Goal: Task Accomplishment & Management: Complete application form

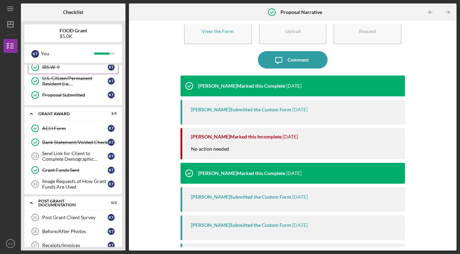
scroll to position [142, 0]
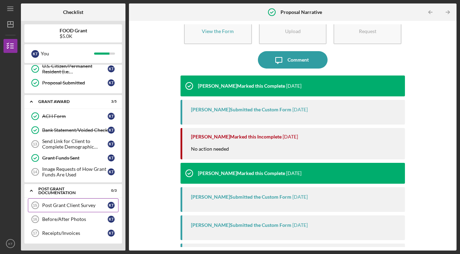
click at [78, 205] on div "Post Grant Client Survey" at bounding box center [74, 206] width 65 height 6
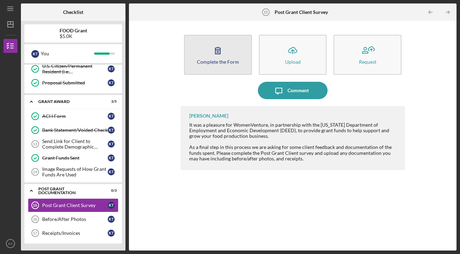
click at [212, 55] on icon "button" at bounding box center [217, 50] width 17 height 17
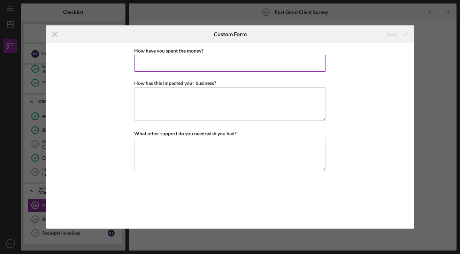
click at [186, 62] on input "How have you spent the money?" at bounding box center [229, 63] width 191 height 17
click at [175, 105] on textarea "How has this impacted your business?" at bounding box center [229, 103] width 191 height 33
click at [172, 62] on input "How have you spent the money?" at bounding box center [229, 63] width 191 height 17
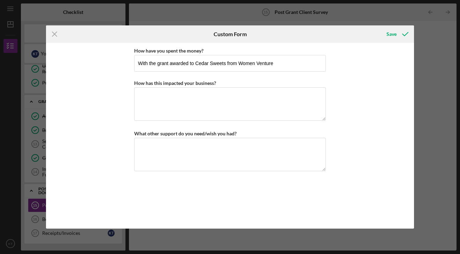
click at [422, 64] on div "Icon/Menu Close Custom Form Save How have you spent the money? With the grant a…" at bounding box center [230, 127] width 460 height 254
click at [278, 64] on input "With the grant awarded to Cedar Sweets from Women Venture" at bounding box center [229, 63] width 191 height 17
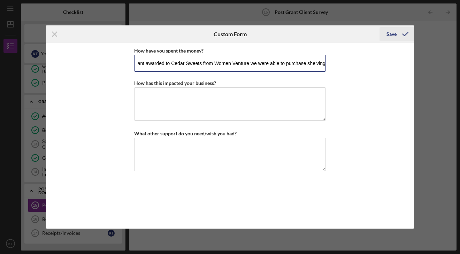
type input "With the grant awarded to Cedar Sweets from Women Venture we were able to purch…"
click at [390, 36] on div "Save" at bounding box center [391, 34] width 10 height 14
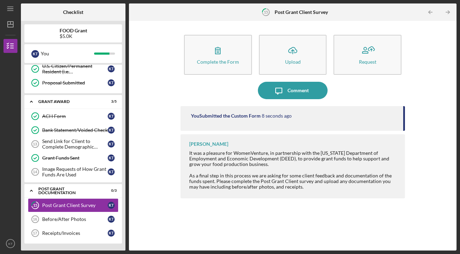
click at [215, 121] on div "You Submitted the Custom Form 8 seconds ago" at bounding box center [292, 118] width 224 height 25
click at [269, 120] on div "You Submitted the Custom Form 9 seconds ago" at bounding box center [292, 118] width 224 height 25
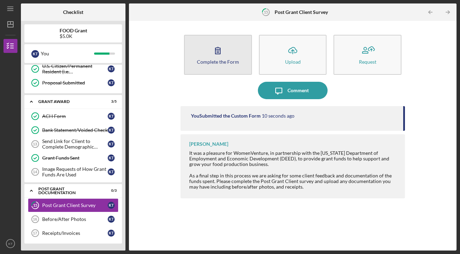
click at [210, 49] on icon "button" at bounding box center [217, 50] width 17 height 17
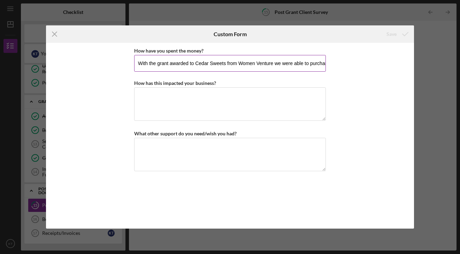
click at [278, 63] on input "With the grant awarded to Cedar Sweets from Women Venture we were able to purch…" at bounding box center [229, 63] width 191 height 17
click at [259, 126] on div "How have you spent the money? With the grant awarded to Cedar Sweets from Women…" at bounding box center [229, 135] width 191 height 179
click at [254, 113] on textarea "How has this impacted your business?" at bounding box center [229, 103] width 191 height 33
click at [57, 37] on icon "Icon/Menu Close" at bounding box center [54, 33] width 17 height 17
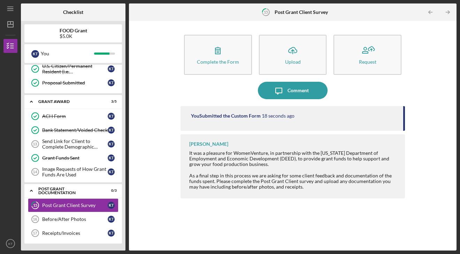
click at [224, 118] on div "You Submitted the Custom Form" at bounding box center [226, 116] width 70 height 6
click at [246, 115] on div "You Submitted the Custom Form" at bounding box center [226, 116] width 70 height 6
click at [341, 115] on div "You Submitted the Custom Form 26 seconds ago" at bounding box center [293, 116] width 205 height 6
click at [341, 115] on div "You Submitted the Custom Form 27 seconds ago" at bounding box center [293, 116] width 205 height 6
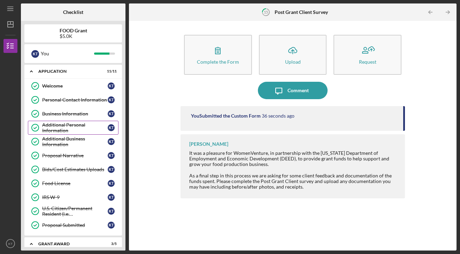
click at [72, 132] on div "Additional Personal Information" at bounding box center [74, 127] width 65 height 11
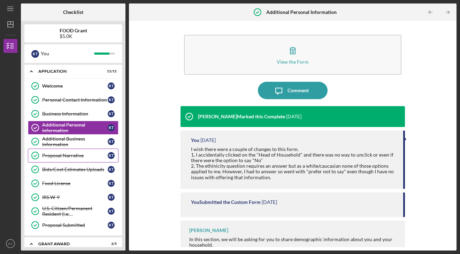
click at [65, 154] on div "Proposal Narrative" at bounding box center [74, 156] width 65 height 6
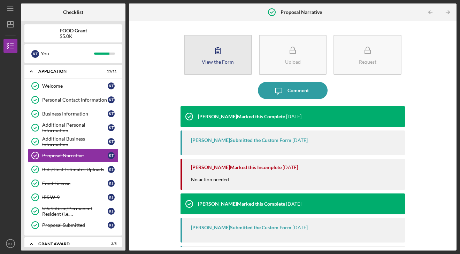
click at [199, 64] on button "View the Form Form" at bounding box center [218, 55] width 68 height 40
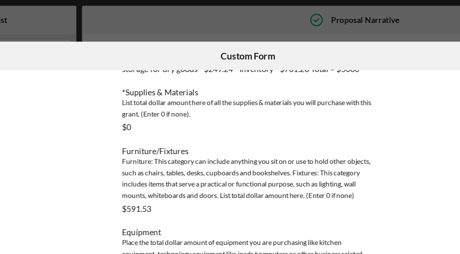
scroll to position [355, 0]
click at [222, 21] on div "Icon/Menu Close Custom Form This form is no longer editable because the checkli…" at bounding box center [230, 127] width 460 height 254
click at [250, 17] on div "Icon/Menu Close Custom Form This form is no longer editable because the checkli…" at bounding box center [230, 127] width 460 height 254
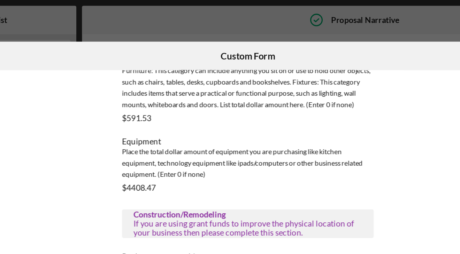
scroll to position [349, 0]
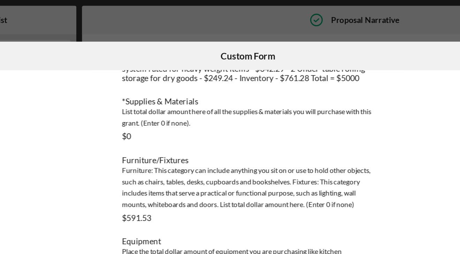
click at [143, 15] on div "Icon/Menu Close Custom Form This form is no longer editable because the checkli…" at bounding box center [230, 127] width 460 height 254
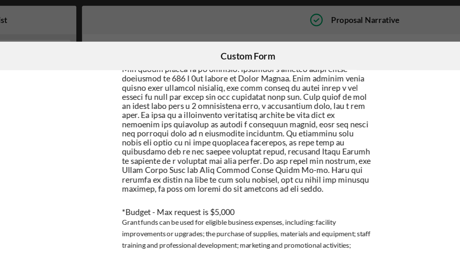
scroll to position [67, 0]
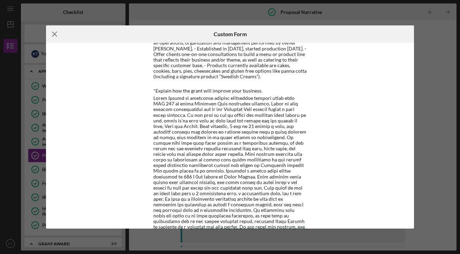
click at [55, 35] on line at bounding box center [54, 34] width 5 height 5
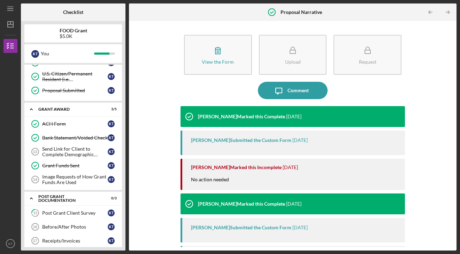
scroll to position [142, 0]
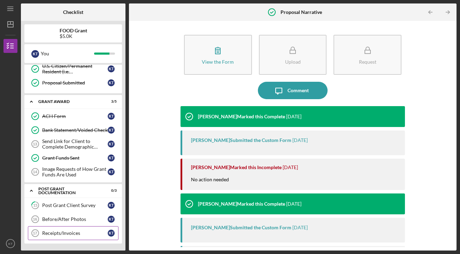
click at [75, 228] on link "Receipts/Invoices 17 Receipts/Invoices K T" at bounding box center [73, 233] width 91 height 14
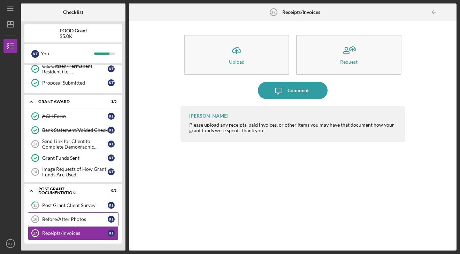
click at [68, 219] on div "Before/After Photos" at bounding box center [74, 220] width 65 height 6
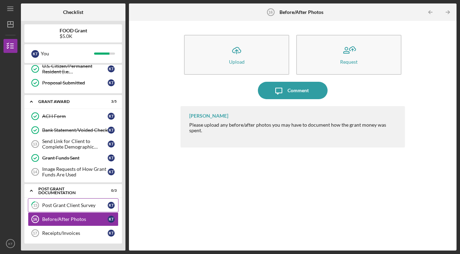
click at [76, 205] on div "Post Grant Client Survey" at bounding box center [74, 206] width 65 height 6
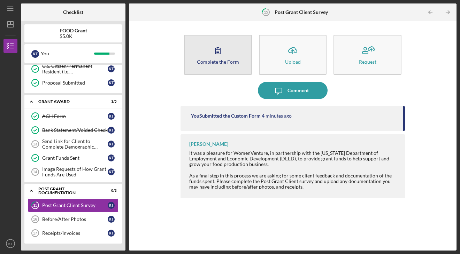
click at [218, 60] on div "Complete the Form" at bounding box center [218, 61] width 42 height 5
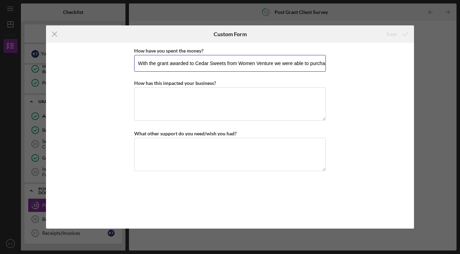
scroll to position [0, 25]
drag, startPoint x: 261, startPoint y: 64, endPoint x: 323, endPoint y: 65, distance: 62.7
click at [323, 65] on input "With the grant awarded to Cedar Sweets from Women Venture we were able to purch…" at bounding box center [229, 63] width 191 height 17
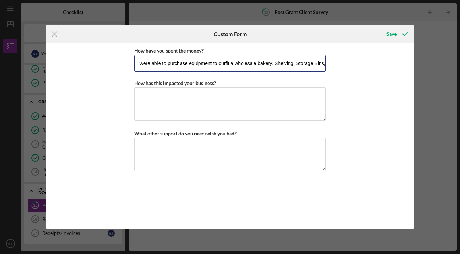
drag, startPoint x: 311, startPoint y: 60, endPoint x: 328, endPoint y: 61, distance: 17.1
click at [328, 61] on div "How have you spent the money? With the grant awarded to Cedar Sweets from Women…" at bounding box center [230, 136] width 368 height 186
click at [321, 62] on input "With the grant awarded to Cedar Sweets from Women Venture we were able to purch…" at bounding box center [229, 63] width 191 height 17
click at [289, 64] on input "With the grant awarded to Cedar Sweets from Women Venture we were able to purch…" at bounding box center [229, 63] width 191 height 17
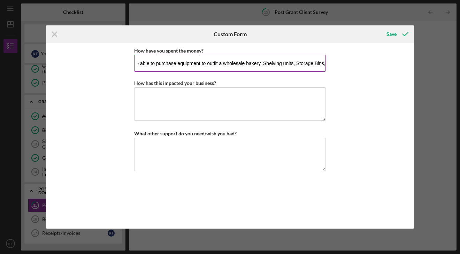
drag, startPoint x: 290, startPoint y: 63, endPoint x: 307, endPoint y: 61, distance: 16.5
click at [307, 61] on input "With the grant awarded to Cedar Sweets from Women Venture we were able to purch…" at bounding box center [229, 63] width 191 height 17
click at [306, 61] on input "With the grant awarded to Cedar Sweets from Women Venture we were able to purch…" at bounding box center [229, 63] width 191 height 17
click at [323, 63] on input "With the grant awarded to Cedar Sweets from Women Venture we were able to purch…" at bounding box center [229, 63] width 191 height 17
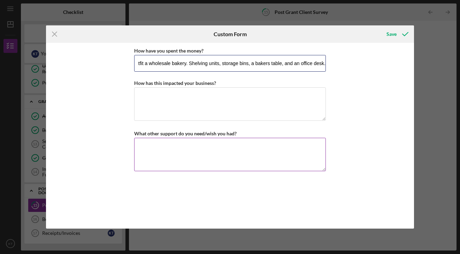
type input "With the grant awarded to Cedar Sweets from Women Venture we were able to purch…"
click at [239, 160] on textarea "What other support do you need/wish you had?" at bounding box center [229, 154] width 191 height 33
click at [168, 152] on textarea "What other support do you need/wish you had?" at bounding box center [229, 154] width 191 height 33
click at [175, 160] on textarea "What other support do you need/wish you had?" at bounding box center [229, 154] width 191 height 33
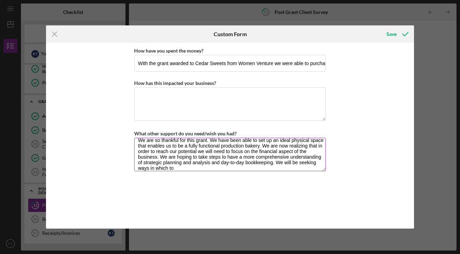
scroll to position [11, 0]
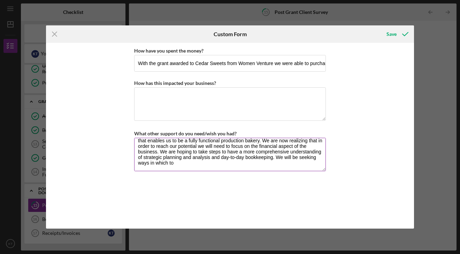
click at [180, 166] on textarea "We are so thankful for this grant. We have been able to set up an ideal physica…" at bounding box center [229, 154] width 191 height 33
click at [306, 165] on textarea "We are so thankful for this grant. We have been able to set up an ideal physica…" at bounding box center [229, 154] width 191 height 33
click at [306, 164] on textarea "We are so thankful for this grant. We have been able to set up an ideal physica…" at bounding box center [229, 154] width 191 height 33
click at [199, 166] on textarea "We are so thankful for this grant. We have been able to set up an ideal physica…" at bounding box center [229, 154] width 191 height 33
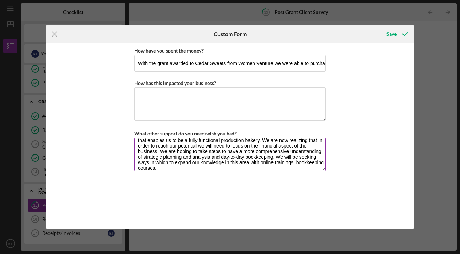
click at [296, 162] on textarea "We are so thankful for this grant. We have been able to set up an ideal physica…" at bounding box center [229, 154] width 191 height 33
click at [242, 168] on textarea "We are so thankful for this grant. We have been able to set up an ideal physica…" at bounding box center [229, 154] width 191 height 33
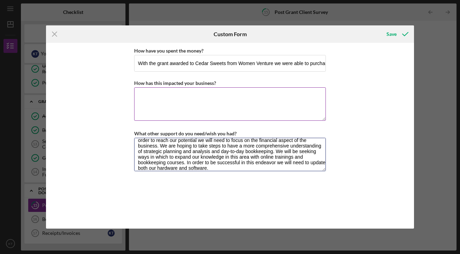
type textarea "We are so thankful for this grant. We have been able to set up an ideal physica…"
click at [184, 103] on textarea "How has this impacted your business?" at bounding box center [229, 103] width 191 height 33
type textarea "T"
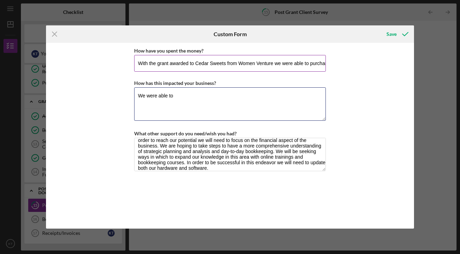
type textarea "We were able to"
drag, startPoint x: 185, startPoint y: 68, endPoint x: 259, endPoint y: 67, distance: 74.2
click at [259, 67] on input "With the grant awarded to Cedar Sweets from Women Venture we were able to purch…" at bounding box center [229, 63] width 191 height 17
click at [273, 61] on input "With the grant awarded to Cedar Sweets from Women Venture we were able to purch…" at bounding box center [229, 63] width 191 height 17
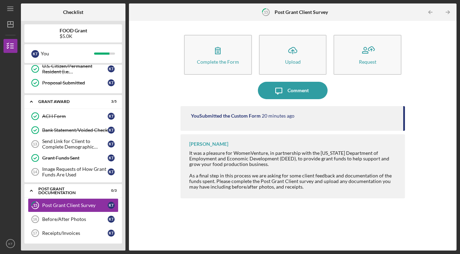
drag, startPoint x: 291, startPoint y: 63, endPoint x: 238, endPoint y: 86, distance: 57.5
click at [238, 86] on div "Complete the Form Form Icon/Upload Upload Request Icon/Message Comment You Subm…" at bounding box center [292, 135] width 224 height 223
click at [70, 204] on div "Post Grant Client Survey" at bounding box center [74, 206] width 65 height 6
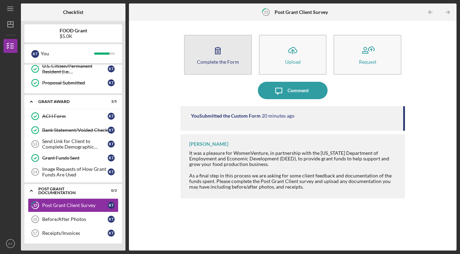
click at [212, 58] on icon "button" at bounding box center [217, 50] width 17 height 17
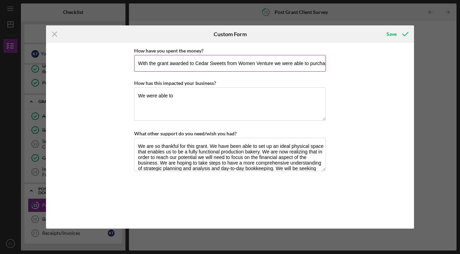
click at [264, 67] on input "With the grant awarded to Cedar Sweets from Women Venture we were able to purch…" at bounding box center [229, 63] width 191 height 17
drag, startPoint x: 287, startPoint y: 60, endPoint x: 330, endPoint y: 71, distance: 44.7
click at [331, 71] on div "How have you spent the money? With the grant awarded to Cedar Sweets from Women…" at bounding box center [230, 136] width 368 height 186
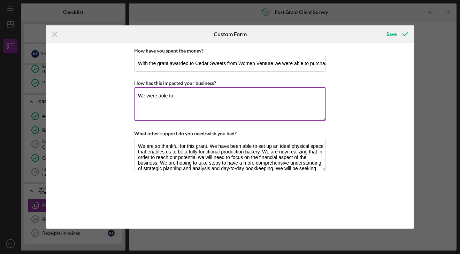
click at [182, 98] on textarea "We were able to" at bounding box center [229, 103] width 191 height 33
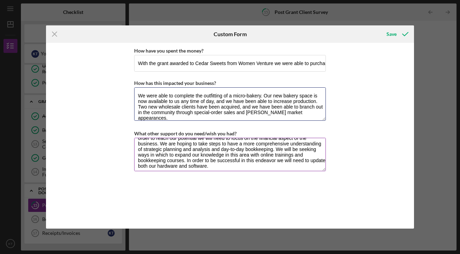
scroll to position [19, 0]
type textarea "We were able to complete the outfitting of a micro-bakery. Our new bakery space…"
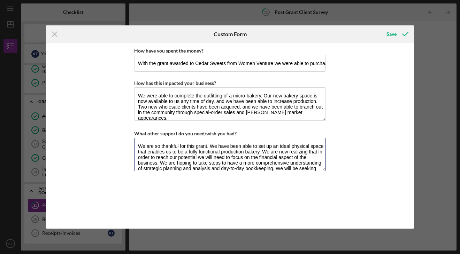
drag, startPoint x: 214, startPoint y: 165, endPoint x: 129, endPoint y: 146, distance: 86.7
click at [129, 146] on div "How have you spent the money? With the grant awarded to Cedar Sweets from Women…" at bounding box center [230, 136] width 368 height 186
click at [227, 163] on textarea "We are so thankful for this grant. We have been able to set up an ideal physica…" at bounding box center [229, 154] width 191 height 33
click at [393, 33] on div "Save" at bounding box center [391, 34] width 10 height 14
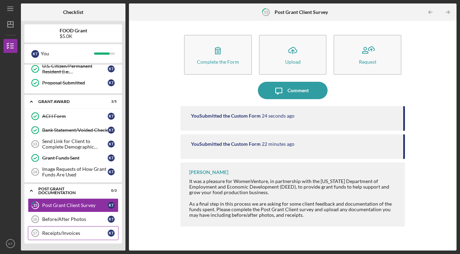
click at [80, 230] on div "Receipts/Invoices" at bounding box center [74, 233] width 65 height 6
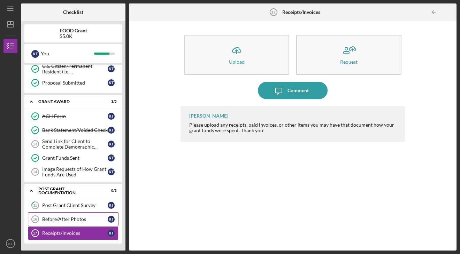
click at [62, 222] on link "Before/After Photos 16 Before/After Photos K T" at bounding box center [73, 219] width 91 height 14
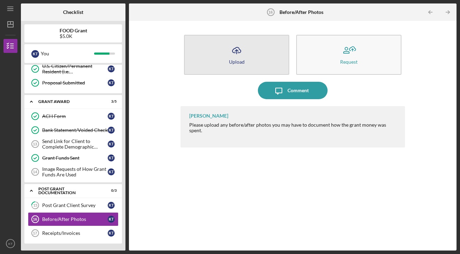
click at [237, 58] on button "Icon/Upload Upload" at bounding box center [236, 55] width 105 height 40
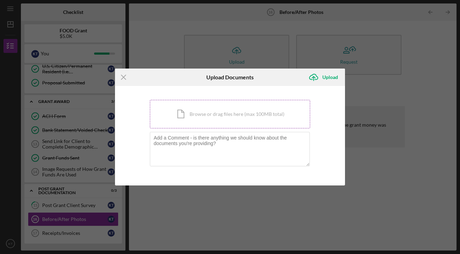
click at [207, 109] on div "Icon/Document Browse or drag files here (max 100MB total) Tap to choose files o…" at bounding box center [230, 114] width 160 height 29
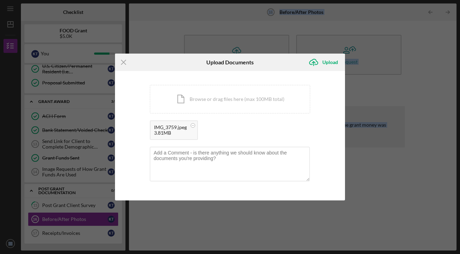
drag, startPoint x: 180, startPoint y: 64, endPoint x: 195, endPoint y: -17, distance: 81.7
click at [195, 0] on html "Icon/Menu Before/After Photos 16 Before/After Photos Checklist FOOD Grant $5.0K…" at bounding box center [230, 127] width 460 height 254
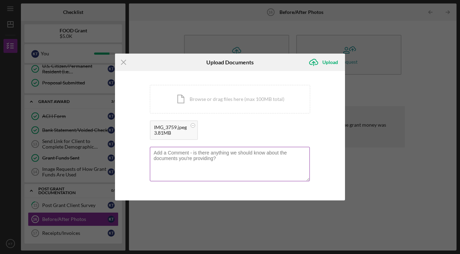
click at [242, 162] on textarea at bounding box center [230, 164] width 160 height 34
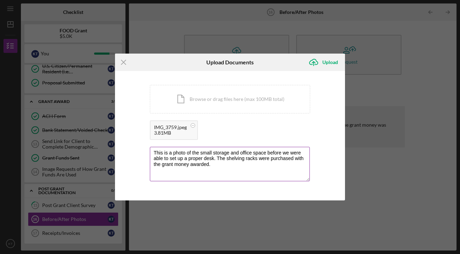
click at [212, 167] on textarea "This is a photo of the small storage and office space before we were able to se…" at bounding box center [230, 164] width 160 height 34
drag, startPoint x: 218, startPoint y: 163, endPoint x: 228, endPoint y: 167, distance: 10.5
click at [228, 167] on textarea "This is a photo of the small storage and office space before we were able to se…" at bounding box center [230, 164] width 160 height 34
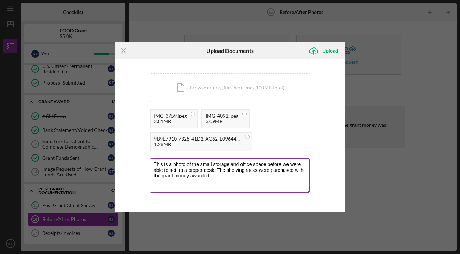
click at [229, 172] on textarea "This is a photo of the small storage and office space before we were able to se…" at bounding box center [230, 175] width 160 height 34
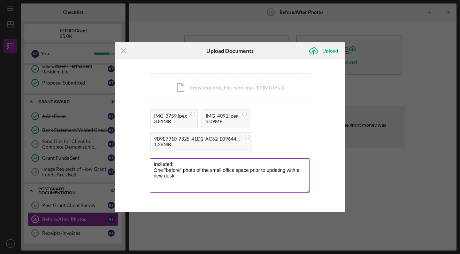
click at [152, 170] on textarea "Included: One "before" photo of the small office space prior to updating with a…" at bounding box center [230, 175] width 160 height 34
click at [187, 175] on textarea "Included: -One "before" photo of the small office space prior to updating with …" at bounding box center [230, 175] width 160 height 34
click at [193, 175] on textarea "Included: -One "before" photo of the small office space prior to updating with …" at bounding box center [230, 175] width 160 height 34
drag, startPoint x: 227, startPoint y: 181, endPoint x: 166, endPoint y: 181, distance: 61.6
click at [166, 181] on textarea "Included: -One "before" photo of the small office space prior to updating with …" at bounding box center [230, 175] width 160 height 34
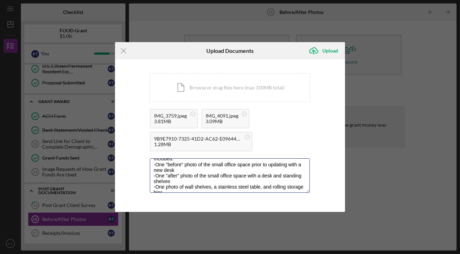
scroll to position [8, 0]
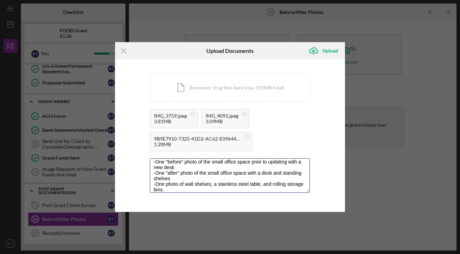
type textarea "Included: -One "before" photo of the small office space prior to updating with …"
click at [284, 138] on div "IMG_3759.jpeg 3.81MB IMG_4091.jpeg 3.09MB 9B9E7910-7325-41D2-AC62-E09644E69F76.…" at bounding box center [230, 132] width 160 height 46
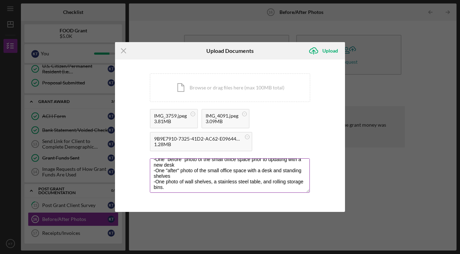
scroll to position [11, 0]
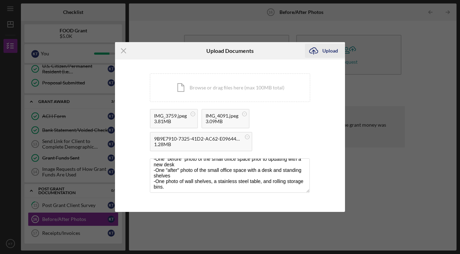
click at [326, 51] on div "Upload" at bounding box center [330, 51] width 16 height 14
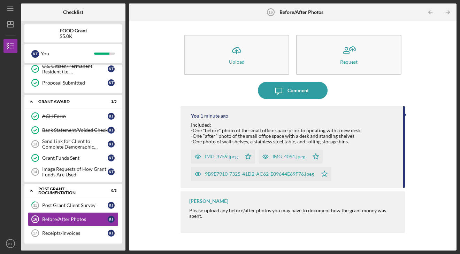
click at [197, 173] on icon "button" at bounding box center [198, 174] width 6 height 3
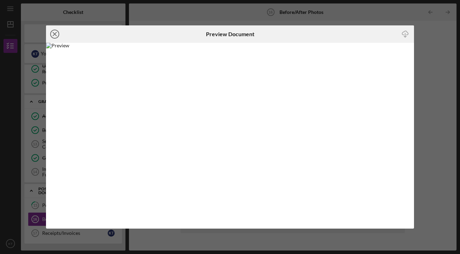
click at [55, 37] on icon "Icon/Close" at bounding box center [54, 33] width 17 height 17
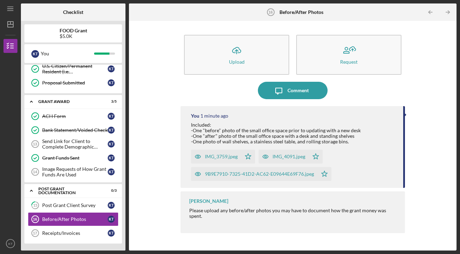
click at [292, 171] on div "9B9E7910-7325-41D2-AC62-E09644E69F76.jpeg" at bounding box center [254, 174] width 126 height 14
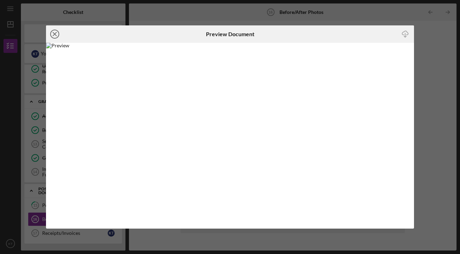
click at [54, 33] on icon "Icon/Close" at bounding box center [54, 33] width 17 height 17
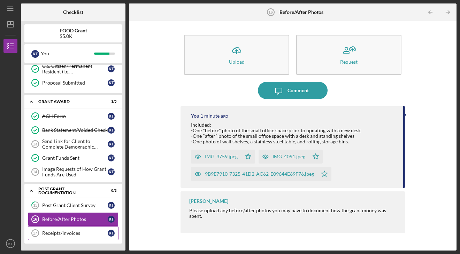
click at [81, 231] on div "Receipts/Invoices" at bounding box center [74, 233] width 65 height 6
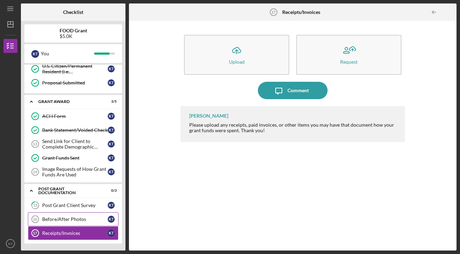
click at [76, 221] on div "Before/After Photos" at bounding box center [74, 220] width 65 height 6
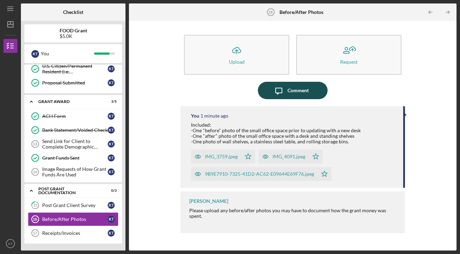
click at [284, 97] on icon "Icon/Message" at bounding box center [278, 90] width 17 height 17
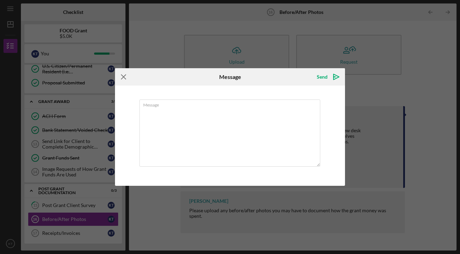
click at [119, 74] on icon "Icon/Menu Close" at bounding box center [123, 76] width 17 height 17
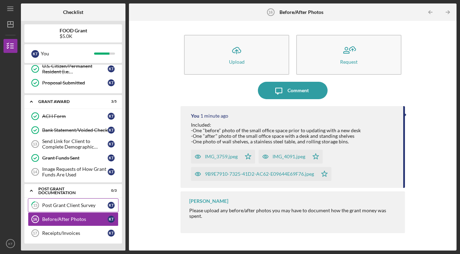
click at [85, 205] on div "Post Grant Client Survey" at bounding box center [74, 206] width 65 height 6
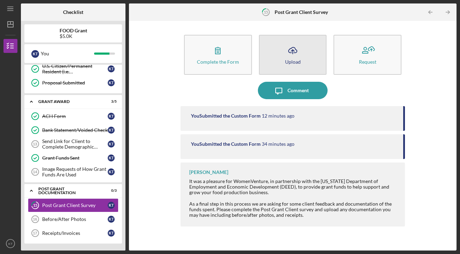
click at [288, 51] on icon "button" at bounding box center [292, 49] width 8 height 5
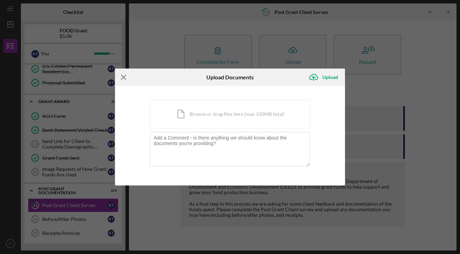
click at [126, 76] on icon "Icon/Menu Close" at bounding box center [123, 77] width 17 height 17
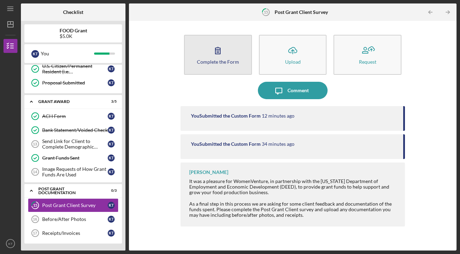
click at [223, 63] on div "Complete the Form" at bounding box center [218, 61] width 42 height 5
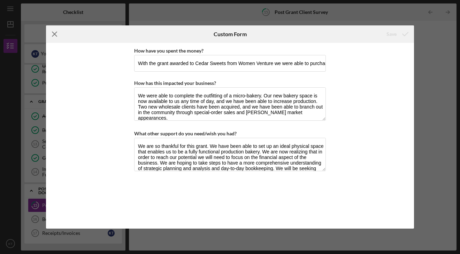
click at [51, 33] on icon "Icon/Menu Close" at bounding box center [54, 33] width 17 height 17
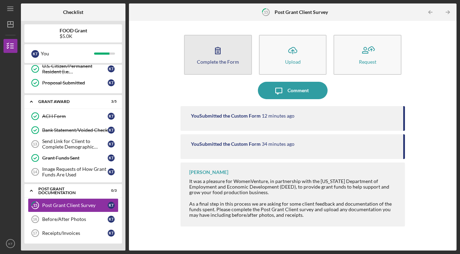
click at [213, 63] on div "Complete the Form" at bounding box center [218, 61] width 42 height 5
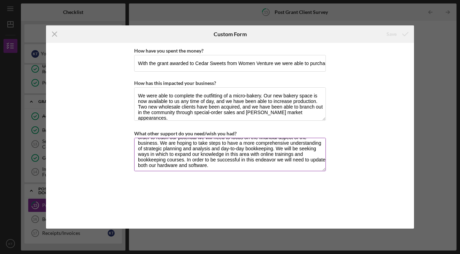
scroll to position [22, 0]
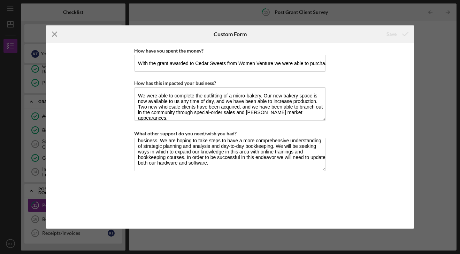
click at [54, 35] on icon "Icon/Menu Close" at bounding box center [54, 33] width 17 height 17
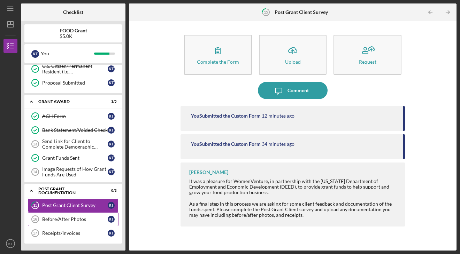
click at [73, 218] on div "Before/After Photos" at bounding box center [74, 220] width 65 height 6
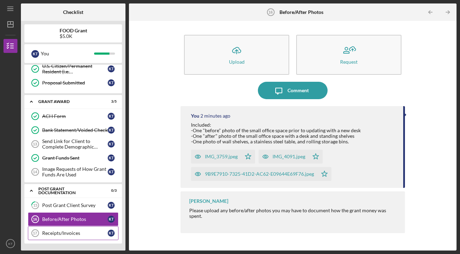
click at [66, 231] on div "Receipts/Invoices" at bounding box center [74, 233] width 65 height 6
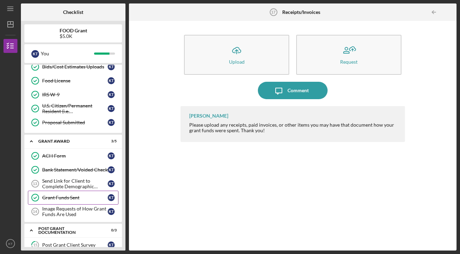
scroll to position [142, 0]
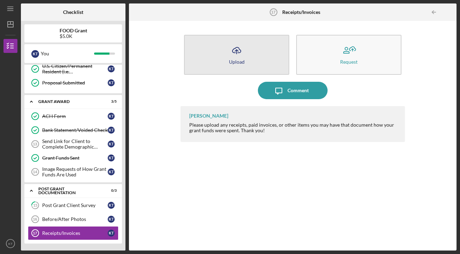
click at [233, 64] on div "Upload" at bounding box center [237, 61] width 16 height 5
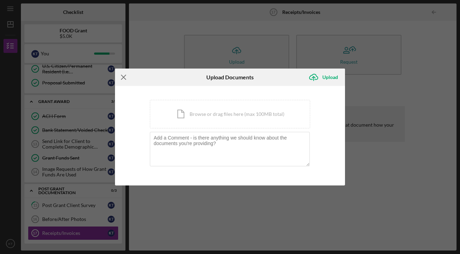
click at [119, 78] on icon "Icon/Menu Close" at bounding box center [123, 77] width 17 height 17
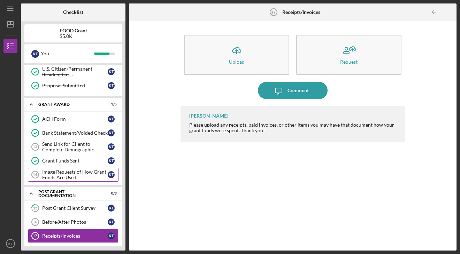
scroll to position [142, 0]
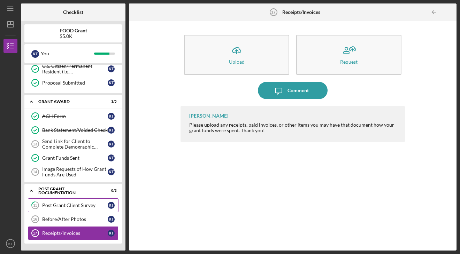
click at [77, 204] on div "Post Grant Client Survey" at bounding box center [74, 206] width 65 height 6
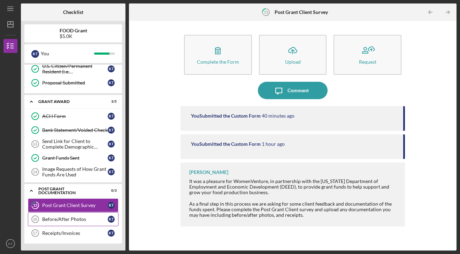
click at [76, 219] on div "Before/After Photos" at bounding box center [74, 220] width 65 height 6
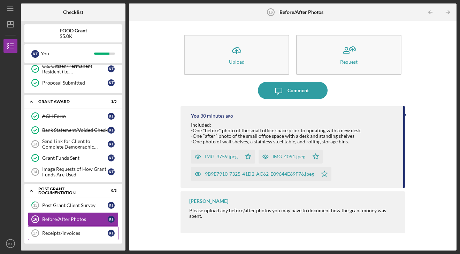
click at [78, 232] on div "Receipts/Invoices" at bounding box center [74, 233] width 65 height 6
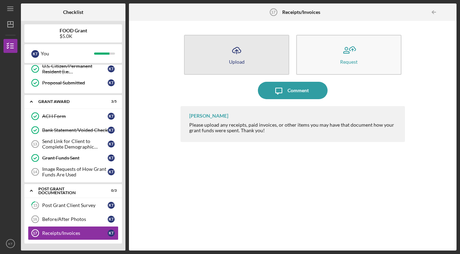
click at [229, 49] on icon "Icon/Upload" at bounding box center [236, 50] width 17 height 17
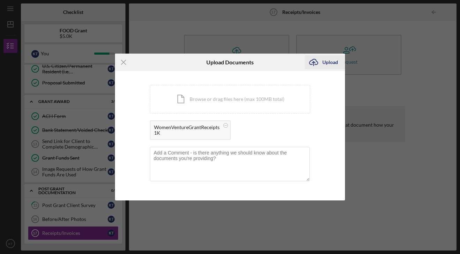
click at [311, 62] on icon "Icon/Upload" at bounding box center [313, 62] width 17 height 17
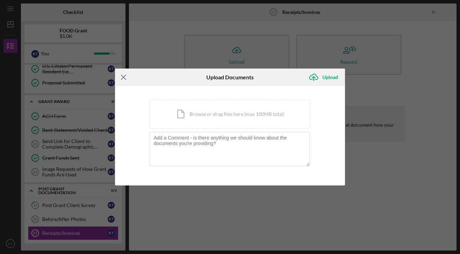
click at [121, 79] on line at bounding box center [123, 77] width 5 height 5
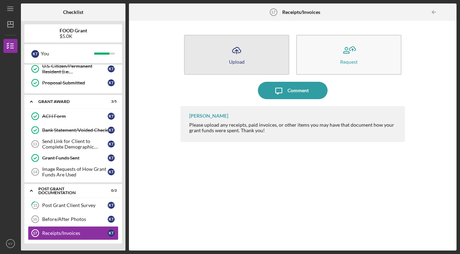
click at [223, 49] on button "Icon/Upload Upload" at bounding box center [236, 55] width 105 height 40
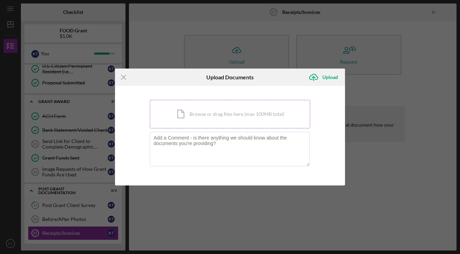
click at [188, 113] on div "Icon/Document Browse or drag files here (max 100MB total) Tap to choose files o…" at bounding box center [230, 114] width 160 height 29
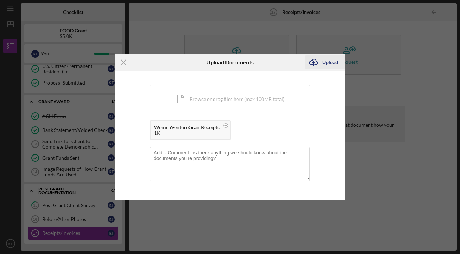
click at [329, 64] on div "Upload" at bounding box center [330, 62] width 16 height 14
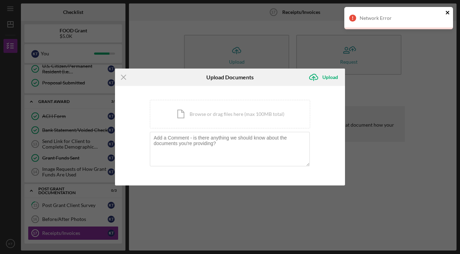
click at [446, 11] on icon "close" at bounding box center [447, 13] width 5 height 6
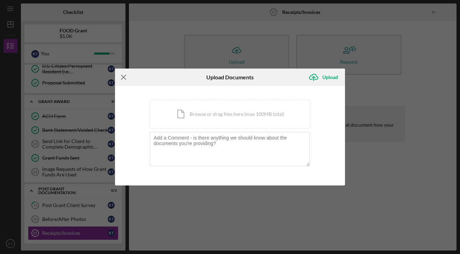
click at [122, 77] on line at bounding box center [123, 77] width 5 height 5
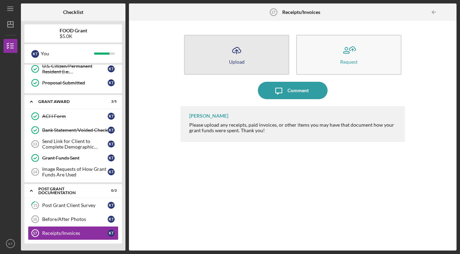
click at [233, 56] on icon "Icon/Upload" at bounding box center [236, 50] width 17 height 17
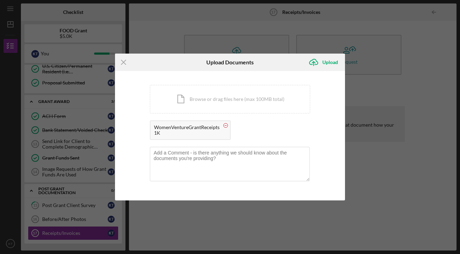
click at [226, 124] on circle at bounding box center [225, 126] width 4 height 4
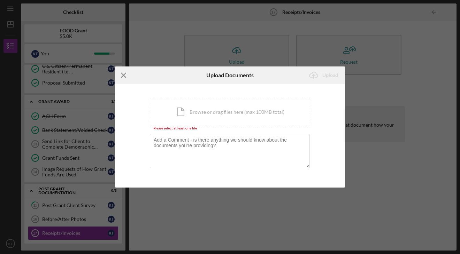
click at [122, 73] on icon "Icon/Menu Close" at bounding box center [123, 74] width 17 height 17
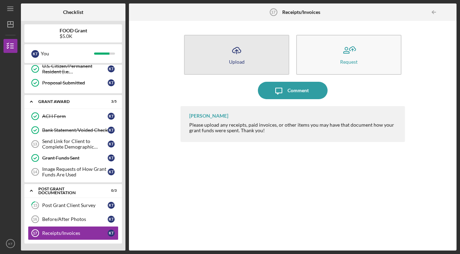
click at [238, 56] on icon "Icon/Upload" at bounding box center [236, 50] width 17 height 17
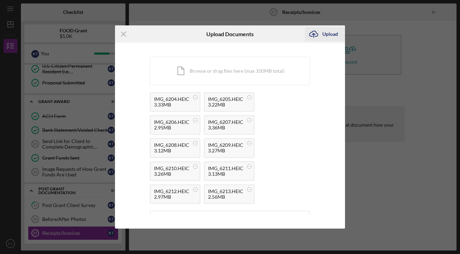
click at [313, 38] on icon "Icon/Upload" at bounding box center [313, 33] width 17 height 17
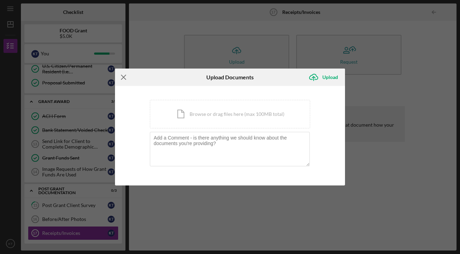
click at [123, 78] on line at bounding box center [123, 77] width 5 height 5
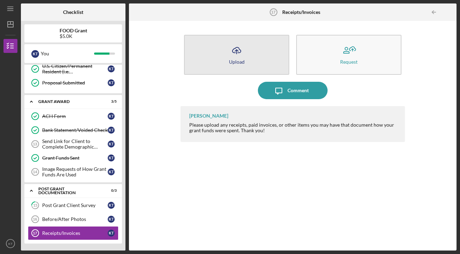
click at [235, 51] on polyline "button" at bounding box center [236, 51] width 3 height 2
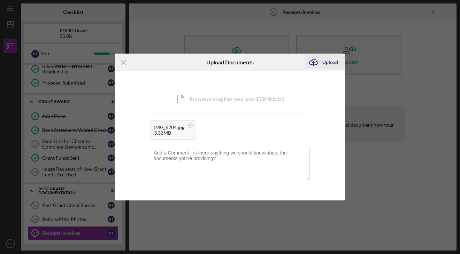
click at [319, 62] on icon "Icon/Upload" at bounding box center [313, 62] width 17 height 17
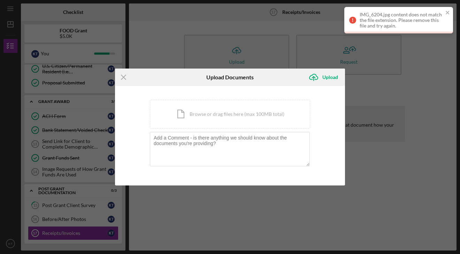
click at [425, 22] on div "IMG_6204.jpg content does not match the file extension. Please remove this file…" at bounding box center [401, 20] width 84 height 17
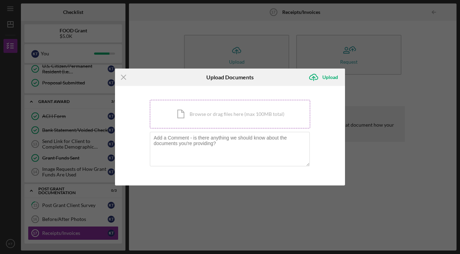
click at [233, 111] on div "Icon/Document Browse or drag files here (max 100MB total) Tap to choose files o…" at bounding box center [230, 114] width 160 height 29
click at [125, 77] on icon "Icon/Menu Close" at bounding box center [123, 77] width 17 height 17
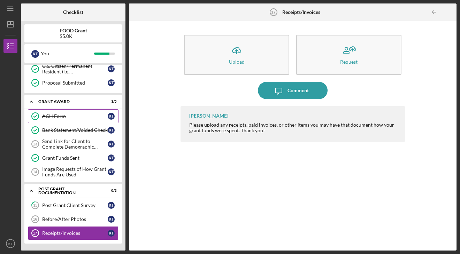
click at [71, 123] on link "ACH Form ACH Form K T" at bounding box center [73, 116] width 91 height 14
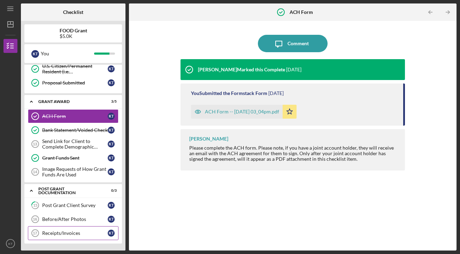
click at [70, 231] on div "Receipts/Invoices" at bounding box center [74, 233] width 65 height 6
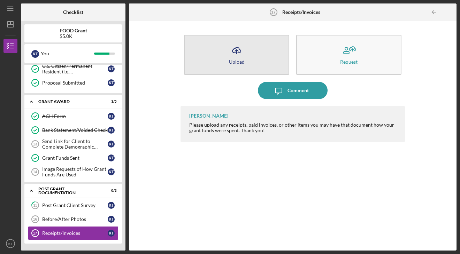
click at [245, 52] on button "Icon/Upload Upload" at bounding box center [236, 55] width 105 height 40
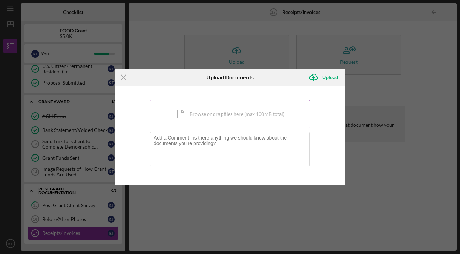
click at [200, 121] on div "Icon/Document Browse or drag files here (max 100MB total) Tap to choose files o…" at bounding box center [230, 114] width 160 height 29
click at [124, 74] on icon "Icon/Menu Close" at bounding box center [123, 77] width 17 height 17
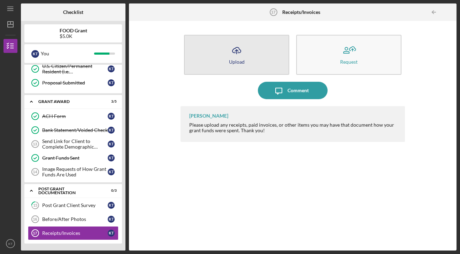
click at [242, 69] on button "Icon/Upload Upload" at bounding box center [236, 55] width 105 height 40
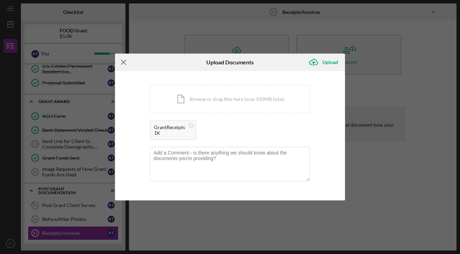
click at [123, 65] on icon "Icon/Menu Close" at bounding box center [123, 62] width 17 height 17
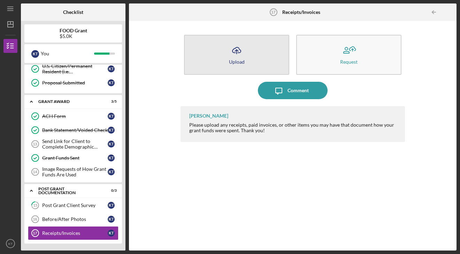
click at [234, 56] on icon "Icon/Upload" at bounding box center [236, 50] width 17 height 17
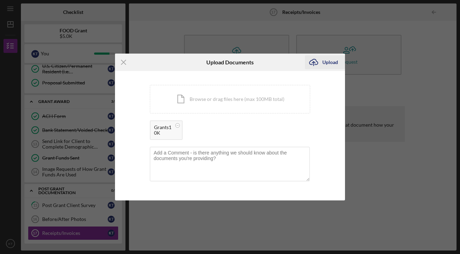
click at [327, 64] on div "Upload" at bounding box center [330, 62] width 16 height 14
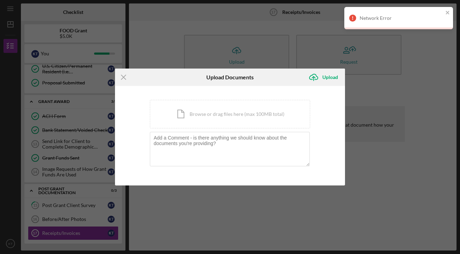
click at [390, 18] on div "Network Error" at bounding box center [401, 18] width 84 height 6
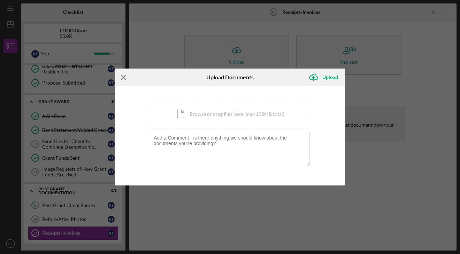
click at [119, 77] on icon "Icon/Menu Close" at bounding box center [123, 77] width 17 height 17
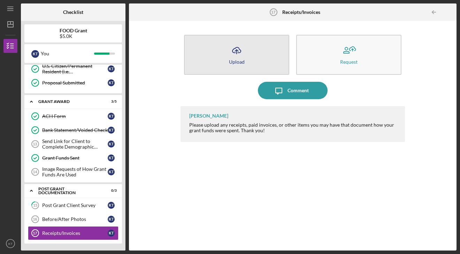
click at [226, 60] on button "Icon/Upload Upload" at bounding box center [236, 55] width 105 height 40
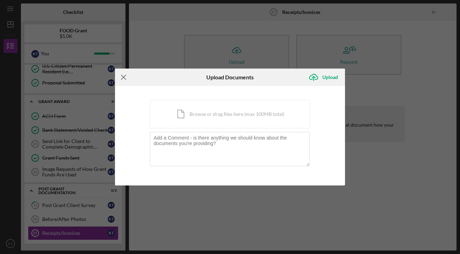
click at [120, 78] on icon "Icon/Menu Close" at bounding box center [123, 77] width 17 height 17
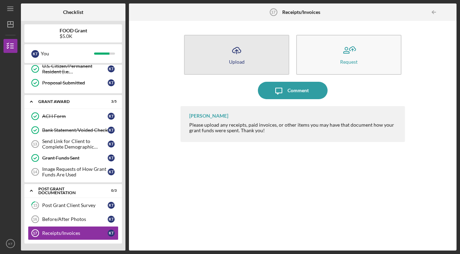
click at [250, 39] on button "Icon/Upload Upload" at bounding box center [236, 55] width 105 height 40
click at [250, 39] on body "Icon/Menu Receipts/Invoices 17 Receipts/Invoices Checklist FOOD Grant $5.0K K T…" at bounding box center [230, 127] width 460 height 254
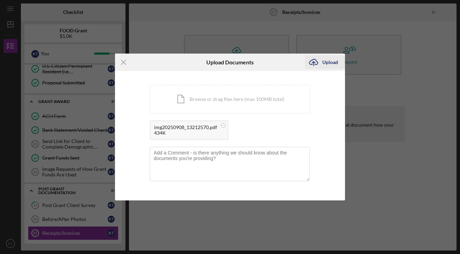
click at [330, 62] on div "Upload" at bounding box center [330, 62] width 16 height 14
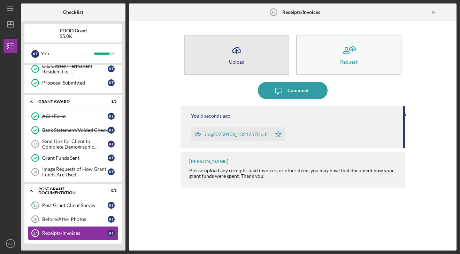
click at [244, 48] on icon "Icon/Upload" at bounding box center [236, 50] width 17 height 17
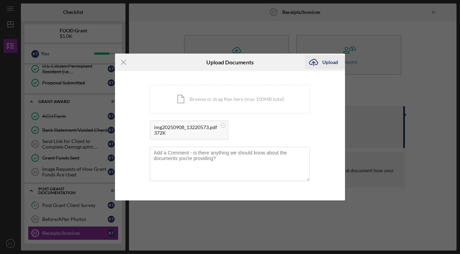
click at [322, 65] on icon "Icon/Upload" at bounding box center [313, 62] width 17 height 17
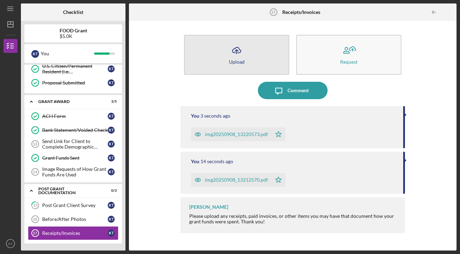
click at [246, 44] on button "Icon/Upload Upload" at bounding box center [236, 55] width 105 height 40
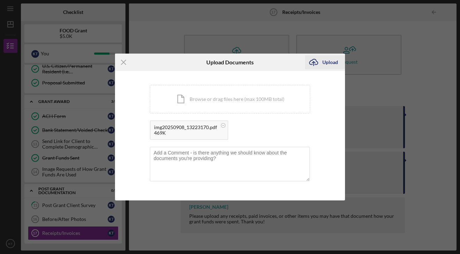
click at [323, 60] on div "Upload" at bounding box center [330, 62] width 16 height 14
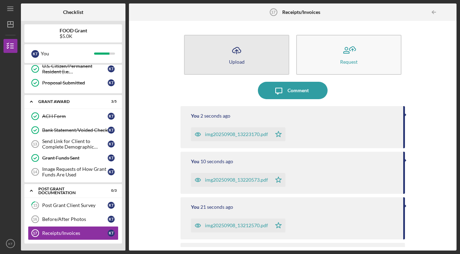
click at [259, 49] on button "Icon/Upload Upload" at bounding box center [236, 55] width 105 height 40
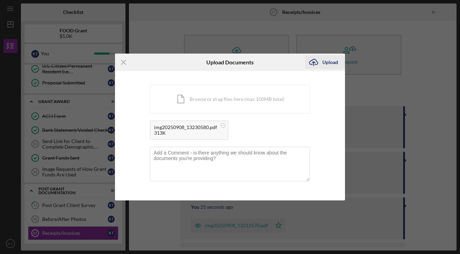
click at [333, 64] on div "Upload" at bounding box center [330, 62] width 16 height 14
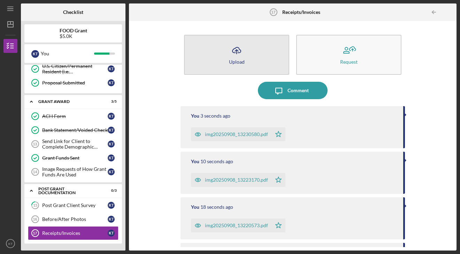
click at [256, 53] on button "Icon/Upload Upload" at bounding box center [236, 55] width 105 height 40
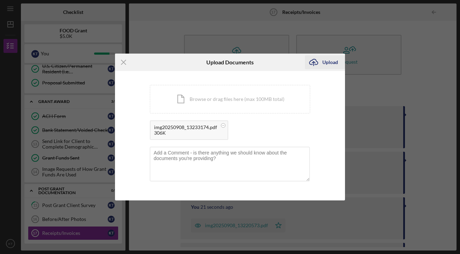
click at [322, 64] on div "Upload" at bounding box center [330, 62] width 16 height 14
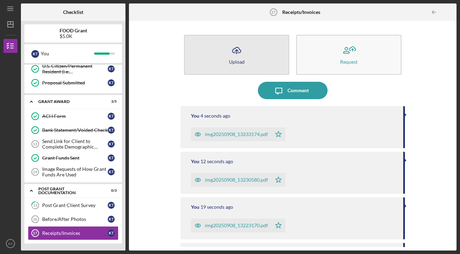
click at [244, 53] on button "Icon/Upload Upload" at bounding box center [236, 55] width 105 height 40
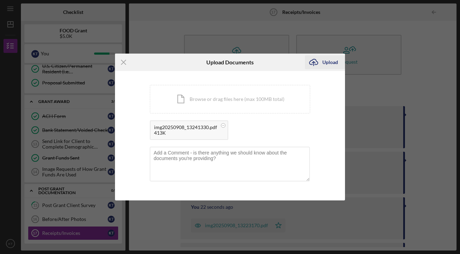
click at [320, 65] on icon "Icon/Upload" at bounding box center [313, 62] width 17 height 17
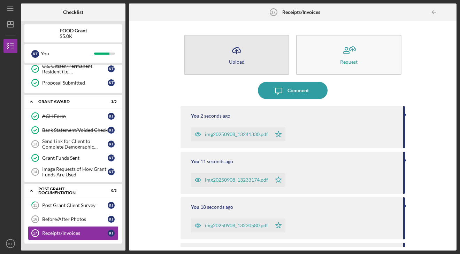
click at [243, 51] on icon "Icon/Upload" at bounding box center [236, 50] width 17 height 17
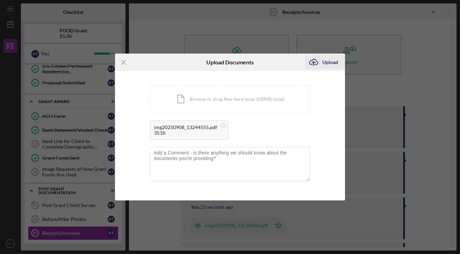
click at [328, 61] on div "Upload" at bounding box center [330, 62] width 16 height 14
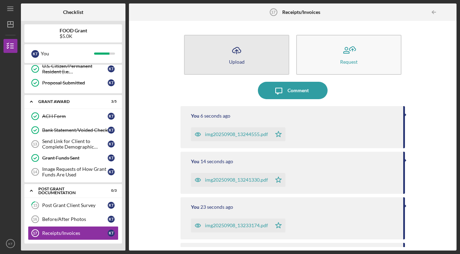
click at [233, 52] on icon "Icon/Upload" at bounding box center [236, 50] width 17 height 17
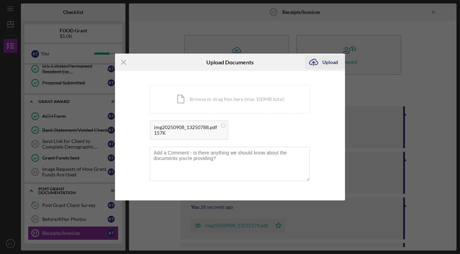
click at [314, 64] on icon "Icon/Upload" at bounding box center [313, 62] width 17 height 17
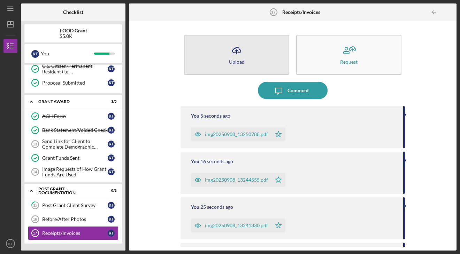
click at [238, 51] on icon "Icon/Upload" at bounding box center [236, 50] width 17 height 17
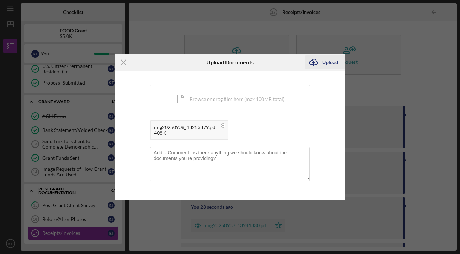
click at [319, 66] on icon "Icon/Upload" at bounding box center [313, 62] width 17 height 17
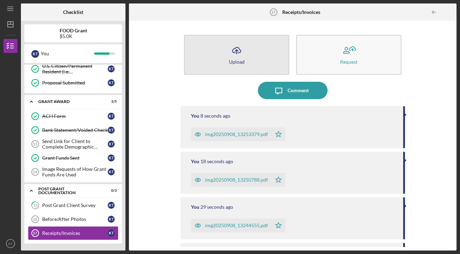
click at [237, 45] on icon "Icon/Upload" at bounding box center [236, 50] width 17 height 17
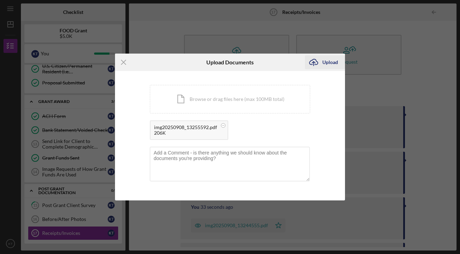
click at [326, 67] on div "Upload" at bounding box center [330, 62] width 16 height 14
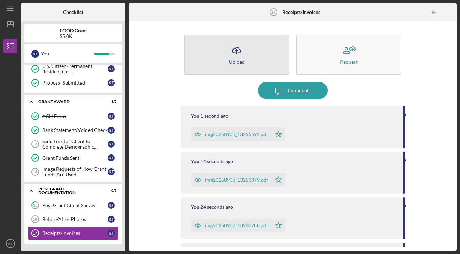
click at [237, 56] on icon "Icon/Upload" at bounding box center [236, 50] width 17 height 17
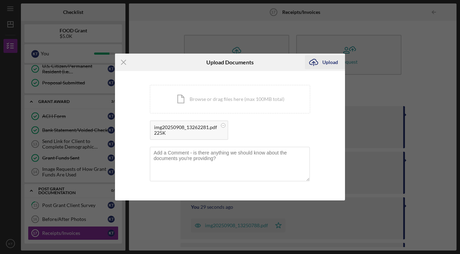
click at [315, 66] on icon "Icon/Upload" at bounding box center [313, 62] width 17 height 17
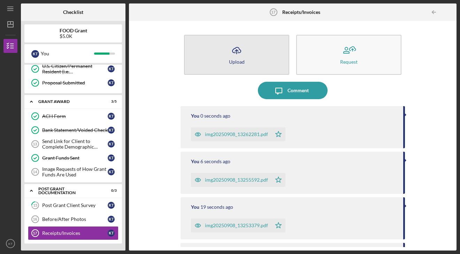
click at [240, 55] on icon "Icon/Upload" at bounding box center [236, 50] width 17 height 17
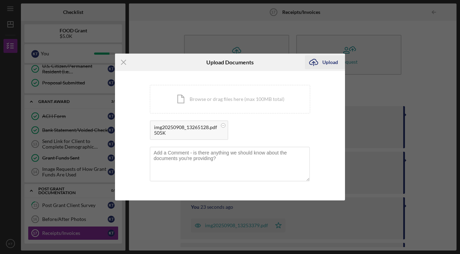
click at [324, 63] on div "Upload" at bounding box center [330, 62] width 16 height 14
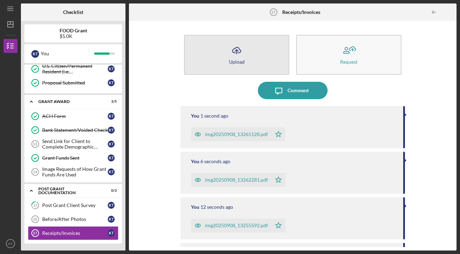
click at [233, 55] on icon "Icon/Upload" at bounding box center [236, 50] width 17 height 17
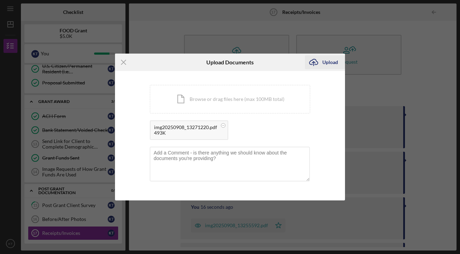
click at [322, 64] on div "Upload" at bounding box center [330, 62] width 16 height 14
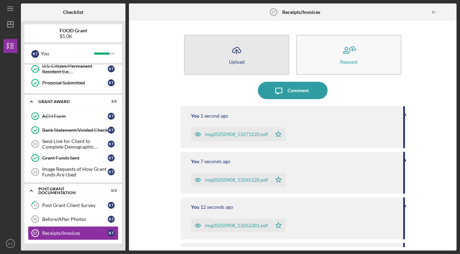
click at [228, 54] on icon "Icon/Upload" at bounding box center [236, 50] width 17 height 17
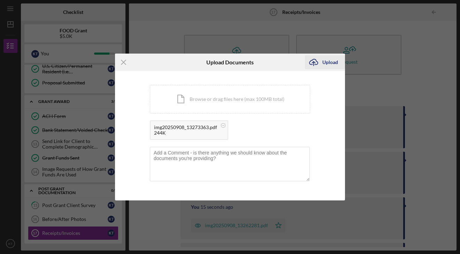
click at [329, 62] on div "Upload" at bounding box center [330, 62] width 16 height 14
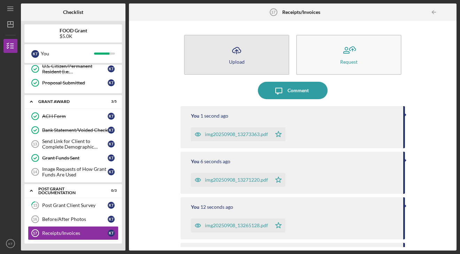
click at [234, 48] on icon "button" at bounding box center [236, 49] width 8 height 5
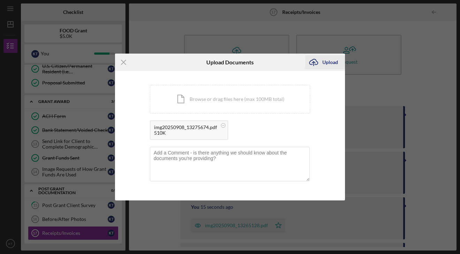
click at [323, 61] on div "Upload" at bounding box center [330, 62] width 16 height 14
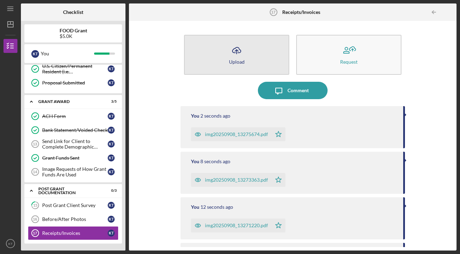
click at [238, 53] on icon "Icon/Upload" at bounding box center [236, 50] width 17 height 17
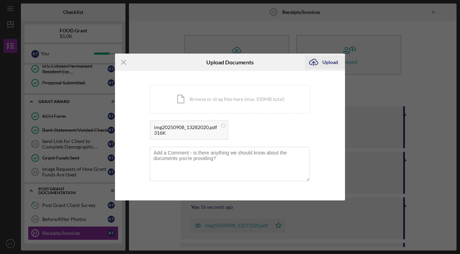
click at [316, 64] on icon "Icon/Upload" at bounding box center [313, 62] width 17 height 17
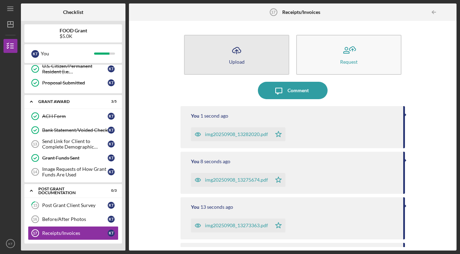
click at [235, 51] on icon "Icon/Upload" at bounding box center [236, 50] width 17 height 17
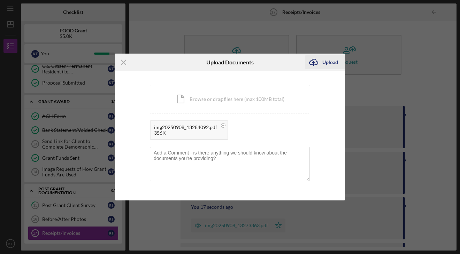
click at [320, 62] on icon "Icon/Upload" at bounding box center [313, 62] width 17 height 17
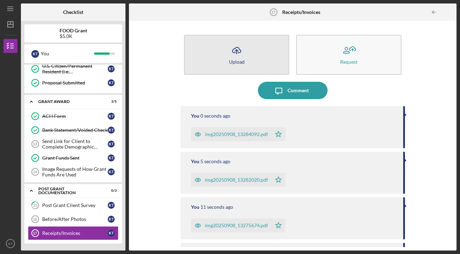
click at [242, 50] on icon "Icon/Upload" at bounding box center [236, 50] width 17 height 17
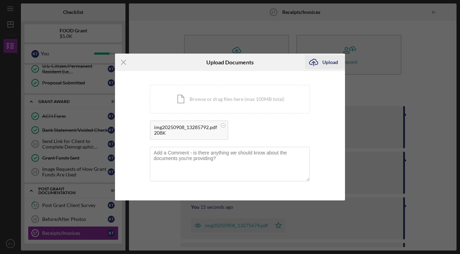
click at [326, 63] on div "Upload" at bounding box center [330, 62] width 16 height 14
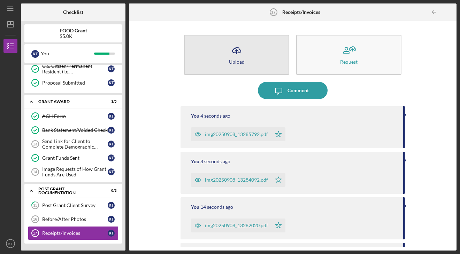
click at [231, 46] on icon "Icon/Upload" at bounding box center [236, 50] width 17 height 17
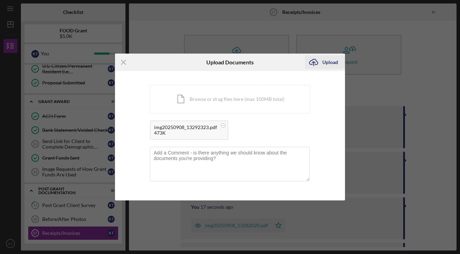
click at [319, 64] on icon "Icon/Upload" at bounding box center [313, 62] width 17 height 17
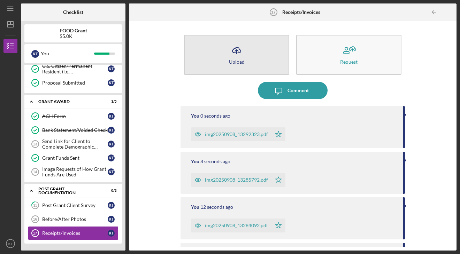
click at [230, 50] on icon "Icon/Upload" at bounding box center [236, 50] width 17 height 17
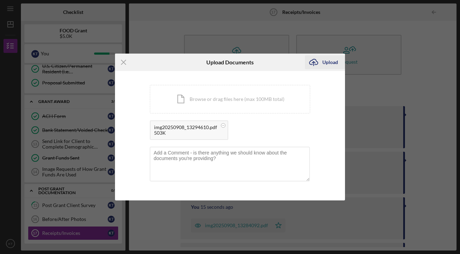
click at [331, 63] on div "Upload" at bounding box center [330, 62] width 16 height 14
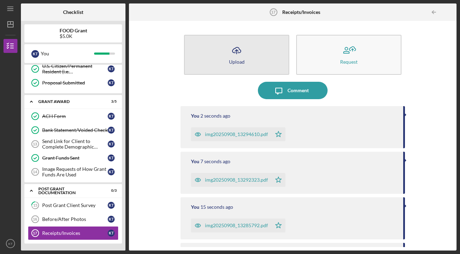
click at [237, 54] on icon "Icon/Upload" at bounding box center [236, 50] width 17 height 17
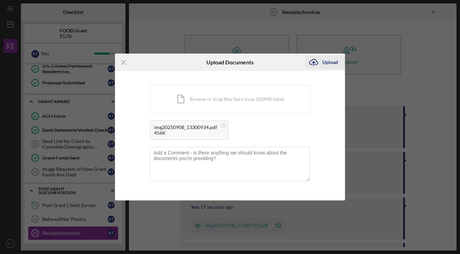
click at [324, 66] on div "Upload" at bounding box center [330, 62] width 16 height 14
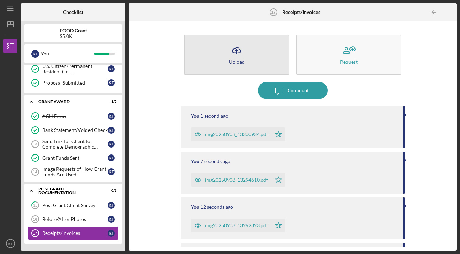
click at [242, 47] on icon "Icon/Upload" at bounding box center [236, 50] width 17 height 17
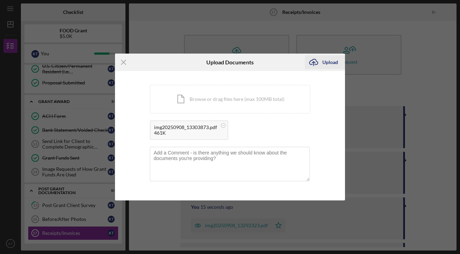
click at [334, 64] on div "Upload" at bounding box center [330, 62] width 16 height 14
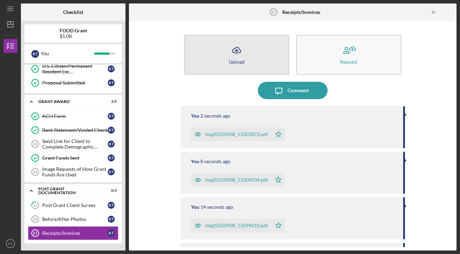
click at [236, 52] on line "button" at bounding box center [236, 52] width 0 height 4
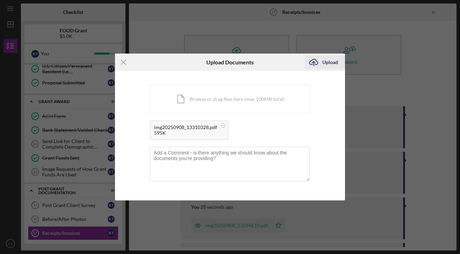
click at [321, 58] on icon "Icon/Upload" at bounding box center [313, 62] width 17 height 17
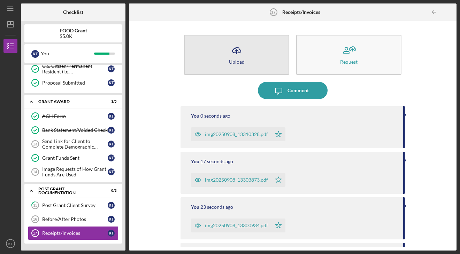
click at [214, 54] on button "Icon/Upload Upload" at bounding box center [236, 55] width 105 height 40
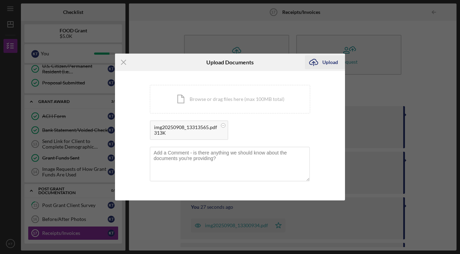
click at [320, 63] on icon "Icon/Upload" at bounding box center [313, 62] width 17 height 17
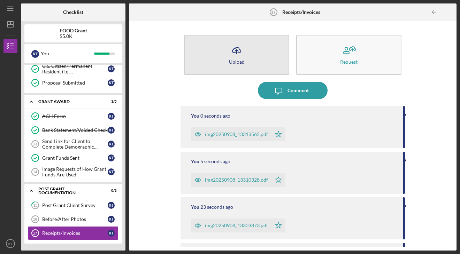
click at [231, 54] on icon "Icon/Upload" at bounding box center [236, 50] width 17 height 17
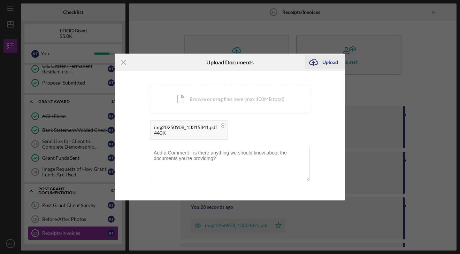
click at [320, 62] on icon "Icon/Upload" at bounding box center [313, 62] width 17 height 17
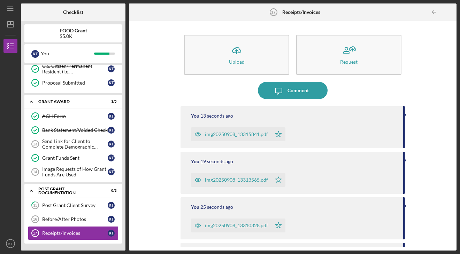
scroll to position [1, 0]
